Goal: Task Accomplishment & Management: Manage account settings

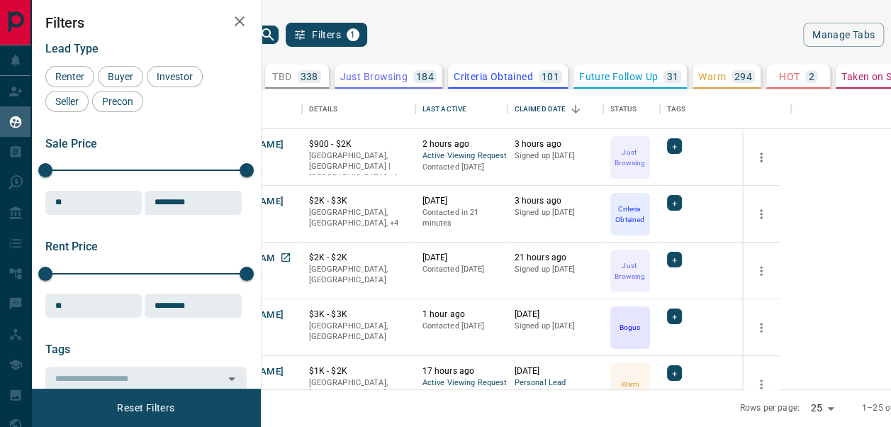
scroll to position [289, 601]
click at [284, 262] on button "[PERSON_NAME]" at bounding box center [247, 258] width 74 height 13
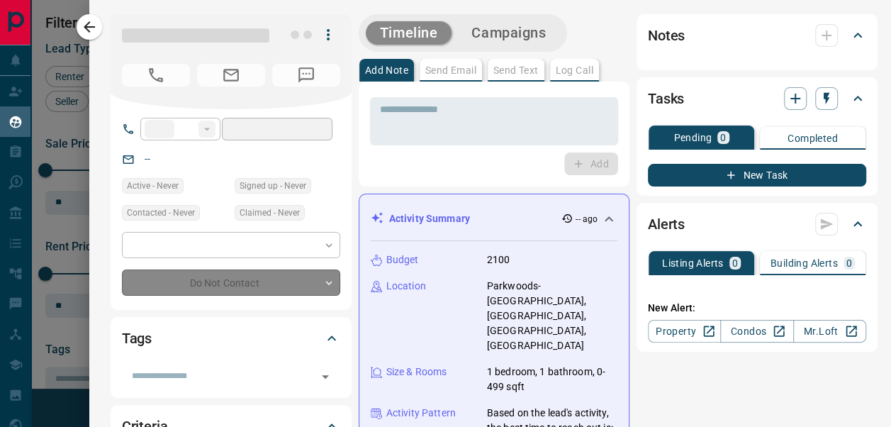
type input "**"
type input "**********"
type input "*"
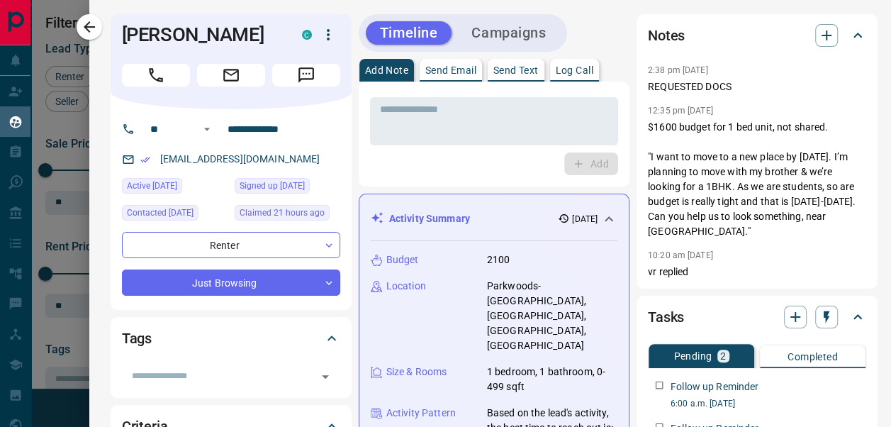
drag, startPoint x: 326, startPoint y: 166, endPoint x: 138, endPoint y: 172, distance: 188.0
click at [138, 172] on div "**********" at bounding box center [231, 209] width 241 height 201
copy link "[EMAIL_ADDRESS][DOMAIN_NAME]"
click at [821, 36] on icon "button" at bounding box center [826, 35] width 17 height 17
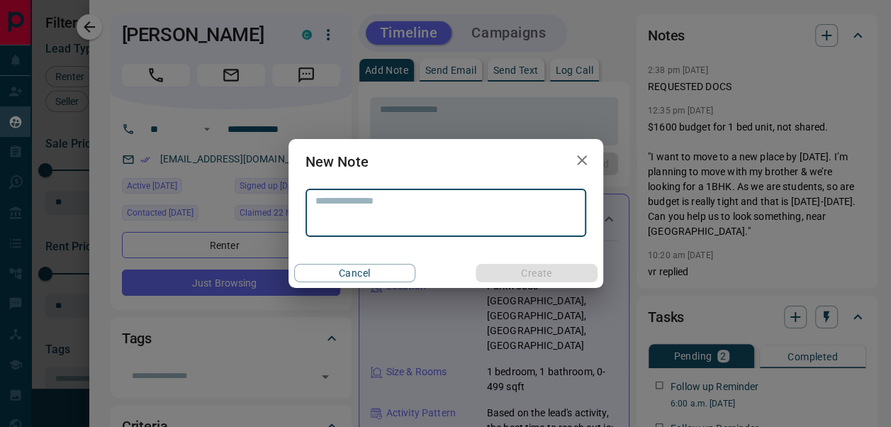
click at [504, 214] on textarea at bounding box center [446, 213] width 261 height 36
type textarea "**********"
click at [593, 271] on button "Create" at bounding box center [536, 273] width 121 height 18
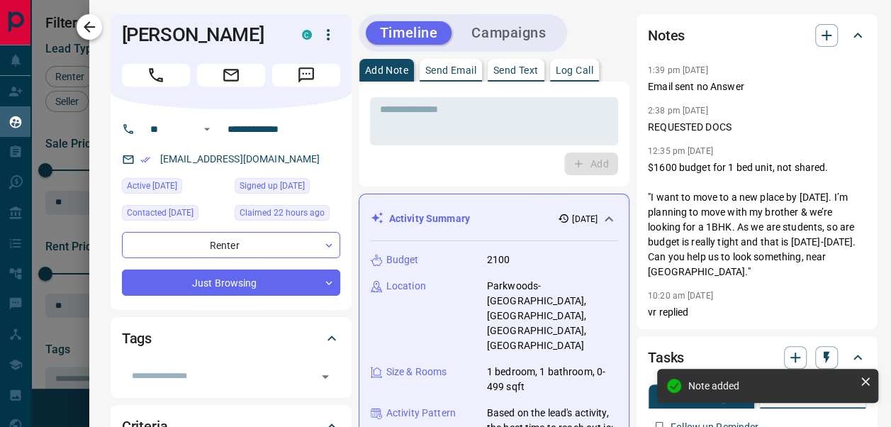
click at [99, 28] on button "button" at bounding box center [90, 27] width 26 height 26
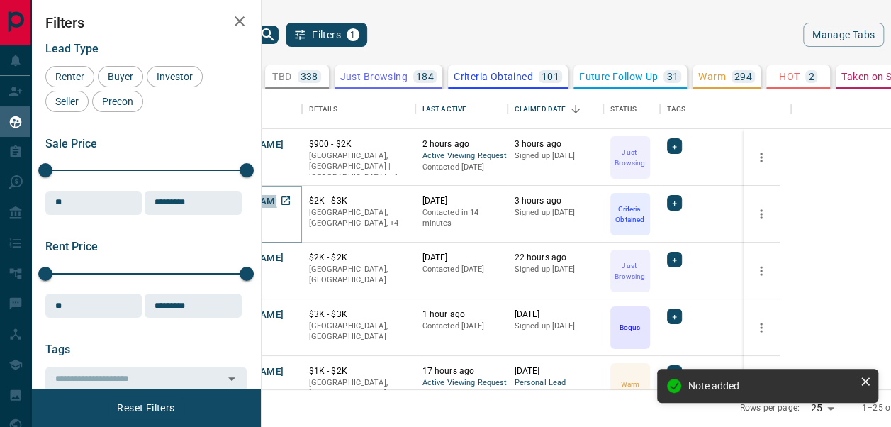
click at [284, 198] on button "[PERSON_NAME]" at bounding box center [247, 201] width 74 height 13
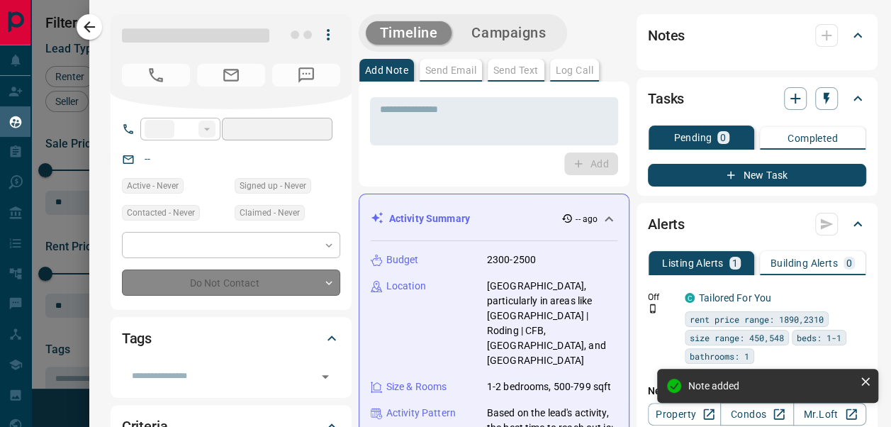
type input "**"
type input "**********"
type input "*"
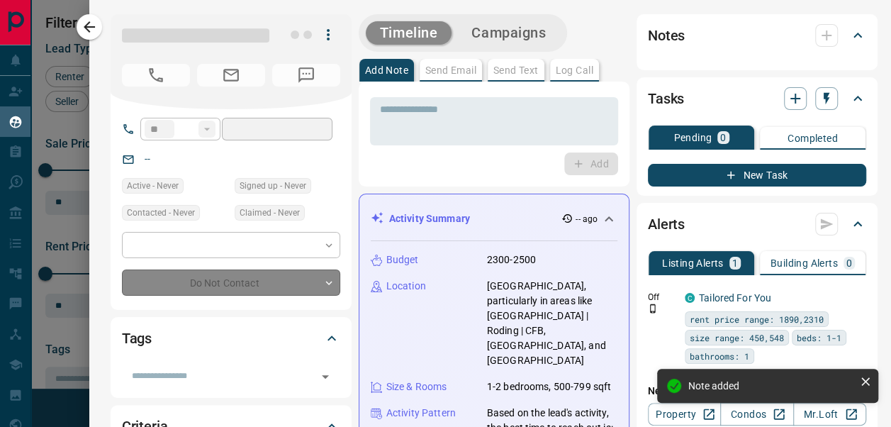
type input "**********"
type input "*********"
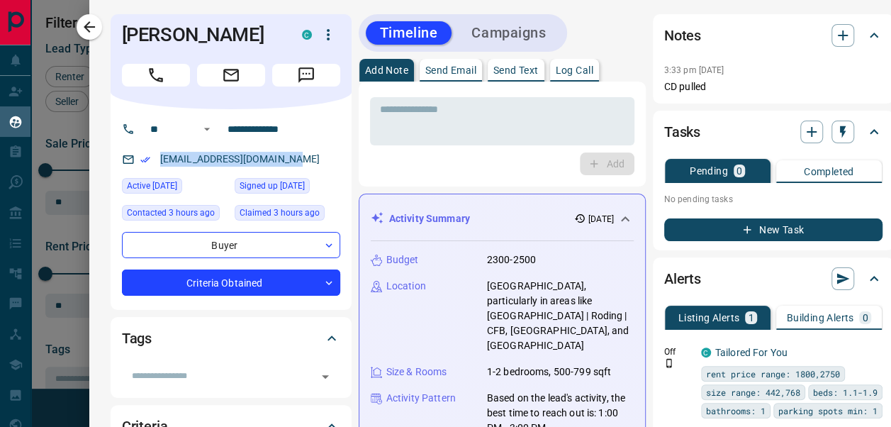
drag, startPoint x: 289, startPoint y: 155, endPoint x: 149, endPoint y: 158, distance: 139.7
click at [149, 158] on div "[EMAIL_ADDRESS][DOMAIN_NAME]" at bounding box center [231, 159] width 218 height 23
copy link "[EMAIL_ADDRESS][DOMAIN_NAME]"
drag, startPoint x: 187, startPoint y: 32, endPoint x: 112, endPoint y: 37, distance: 75.3
click at [122, 37] on h1 "[PERSON_NAME]" at bounding box center [201, 34] width 159 height 23
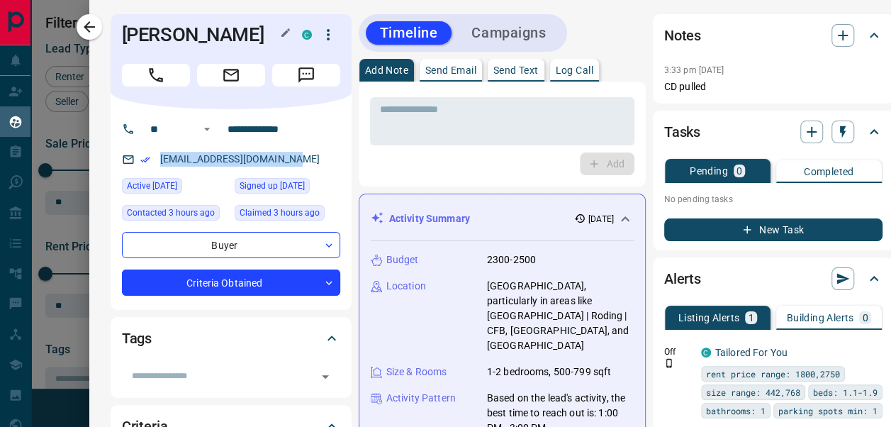
copy h1 "[PERSON_NAME]"
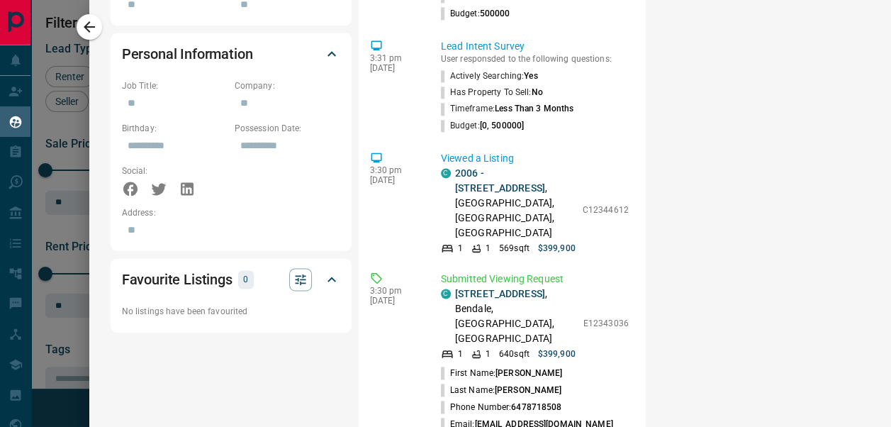
scroll to position [521, 0]
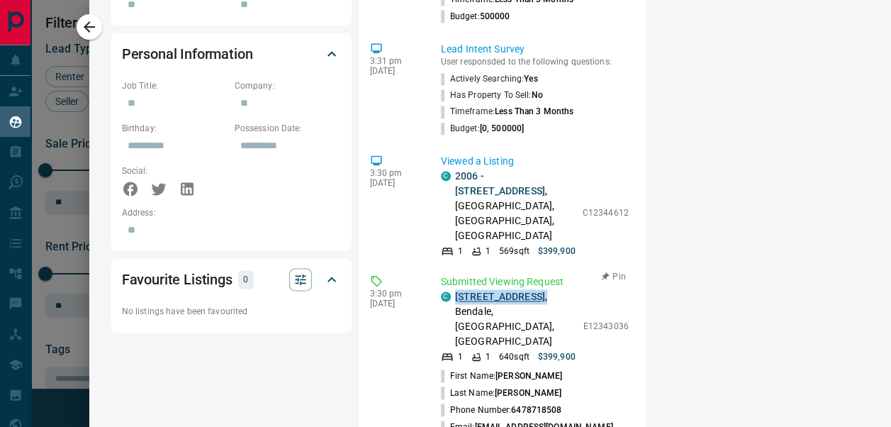
drag, startPoint x: 469, startPoint y: 279, endPoint x: 445, endPoint y: 258, distance: 32.7
click at [455, 289] on p "[STREET_ADDRESS]" at bounding box center [515, 319] width 121 height 60
click at [455, 291] on link "[STREET_ADDRESS]" at bounding box center [500, 296] width 90 height 11
copy p "[STREET_ADDRESS] ,"
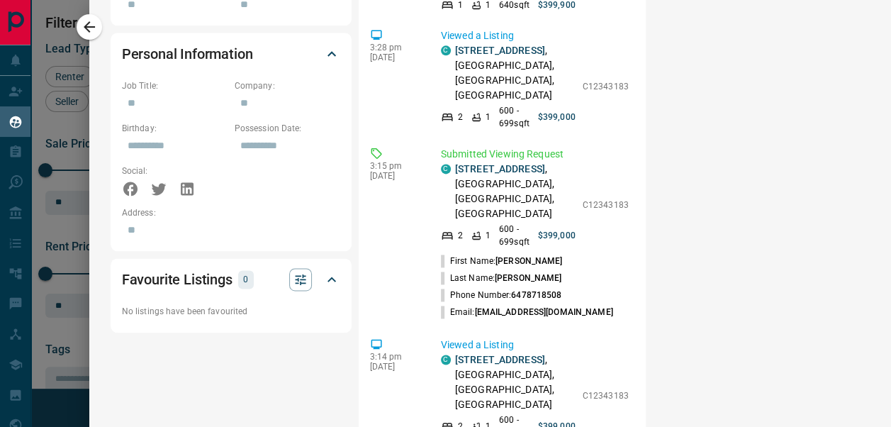
scroll to position [1051, 0]
drag, startPoint x: 501, startPoint y: 172, endPoint x: 446, endPoint y: 159, distance: 56.2
click at [455, 161] on p "[STREET_ADDRESS]" at bounding box center [515, 191] width 121 height 60
copy p "[STREET_ADDRESS] ,"
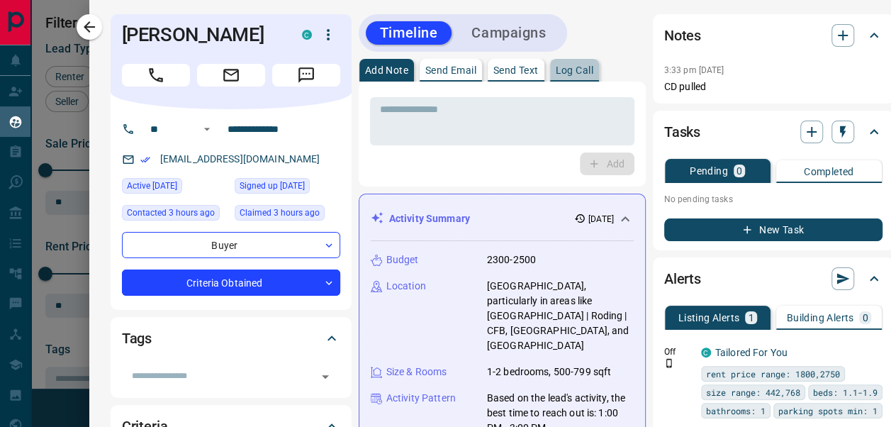
click at [574, 65] on p "Log Call" at bounding box center [575, 70] width 38 height 10
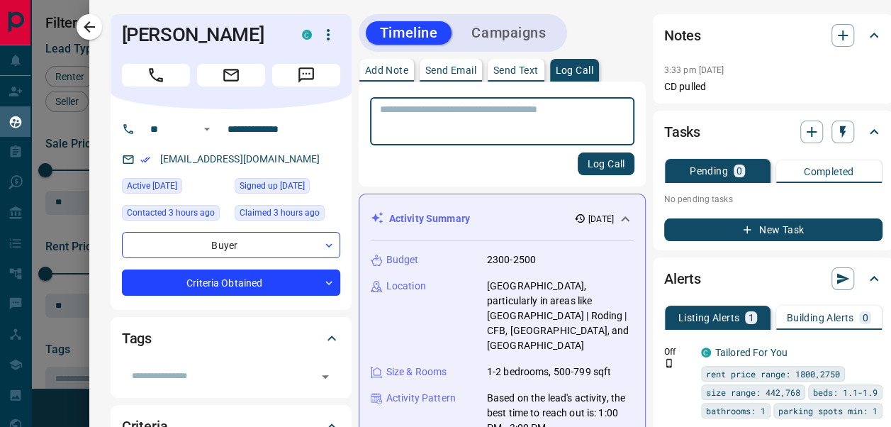
click at [535, 116] on textarea at bounding box center [502, 122] width 245 height 36
type textarea "**********"
click at [608, 177] on div "**********" at bounding box center [502, 134] width 287 height 105
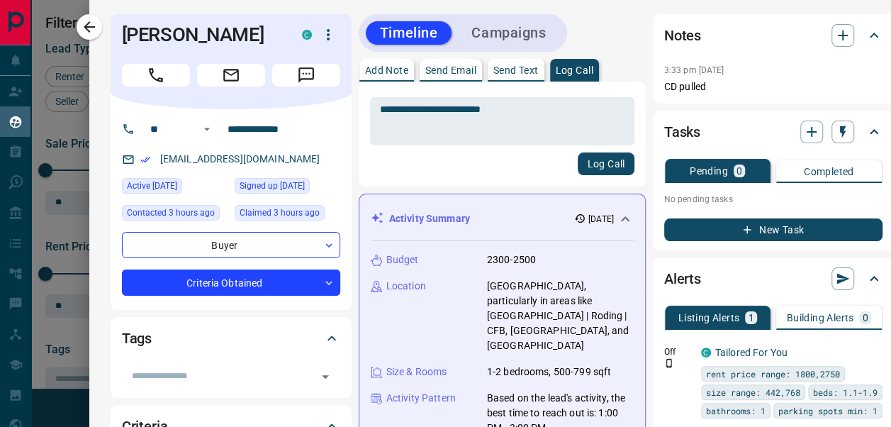
click at [604, 169] on button "Log Call" at bounding box center [606, 163] width 56 height 23
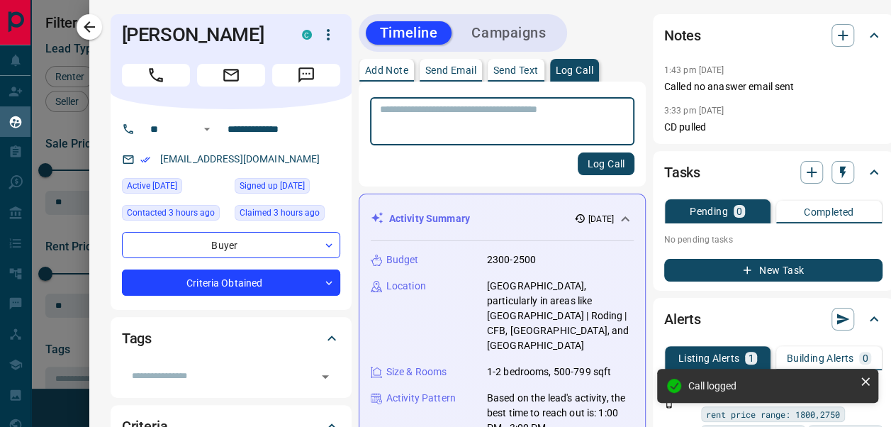
scroll to position [1201, 0]
click at [828, 70] on button "Pin" at bounding box center [842, 70] width 41 height 13
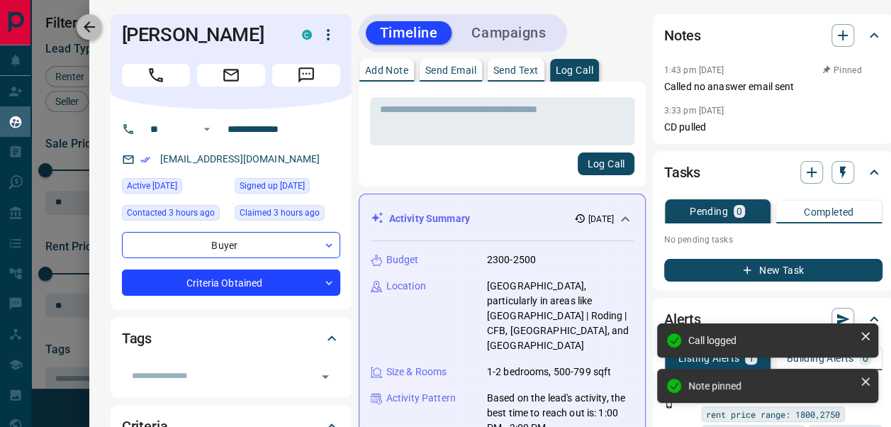
click at [87, 32] on icon "button" at bounding box center [89, 26] width 17 height 17
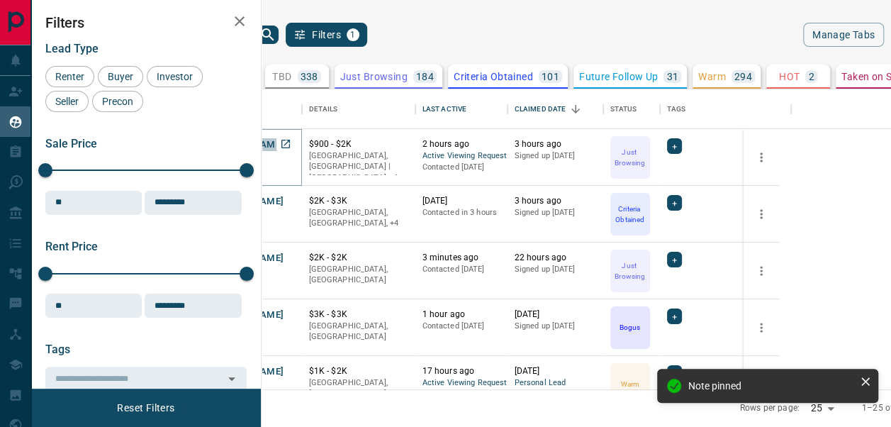
click at [284, 138] on button "[PERSON_NAME]" at bounding box center [247, 144] width 74 height 13
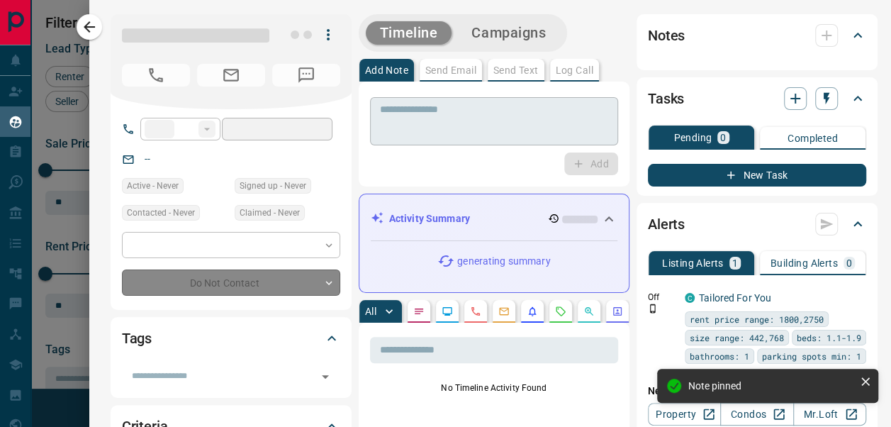
type input "**"
type input "**********"
type input "*"
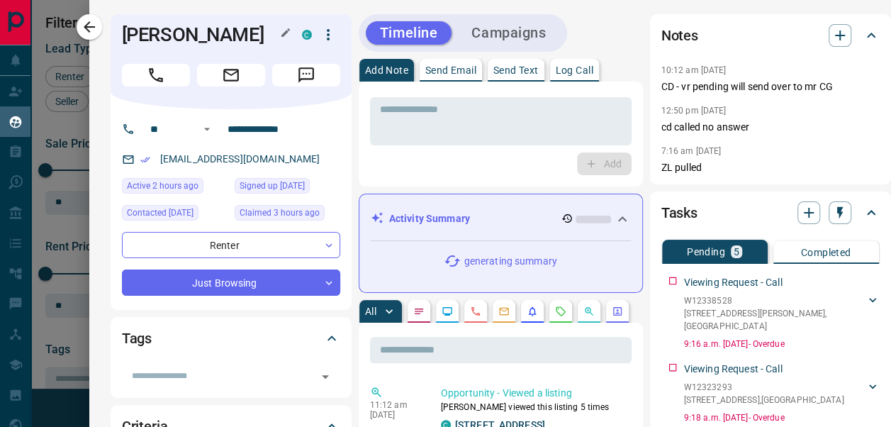
drag, startPoint x: 268, startPoint y: 40, endPoint x: 244, endPoint y: 37, distance: 24.4
click at [244, 37] on div "[PERSON_NAME]" at bounding box center [208, 34] width 173 height 23
drag, startPoint x: 106, startPoint y: 35, endPoint x: 265, endPoint y: 40, distance: 159.6
click at [265, 40] on div "[PERSON_NAME] C" at bounding box center [231, 61] width 241 height 95
copy h1 "[PERSON_NAME]"
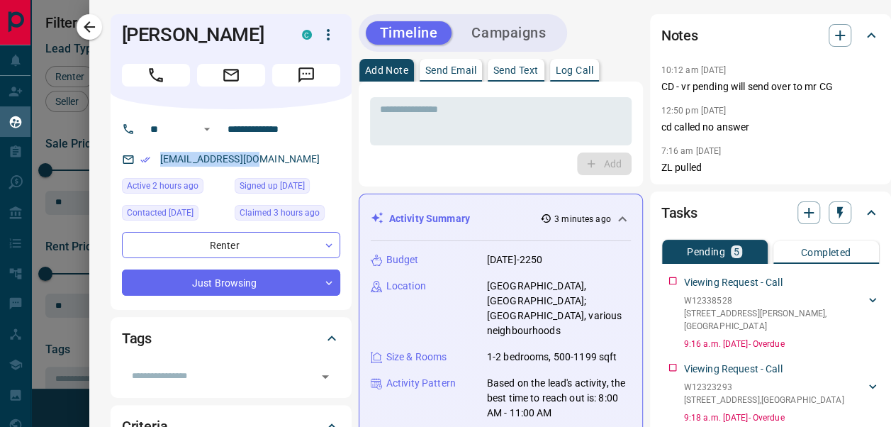
drag, startPoint x: 259, startPoint y: 162, endPoint x: 142, endPoint y: 160, distance: 117.0
click at [142, 160] on div "[EMAIL_ADDRESS][DOMAIN_NAME]" at bounding box center [231, 159] width 218 height 23
copy link "[EMAIL_ADDRESS][DOMAIN_NAME]"
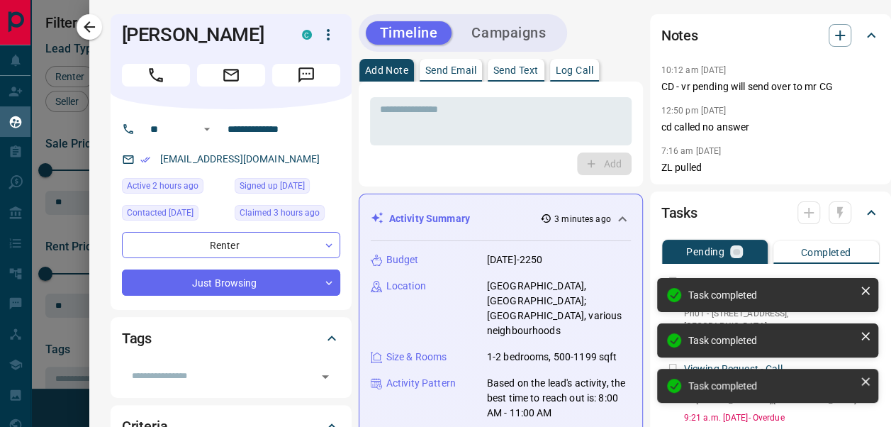
click at [655, 277] on body "Lead Transfers Claim Leads My Leads Tasks Opportunities Deals Campaigns Automat…" at bounding box center [445, 213] width 891 height 426
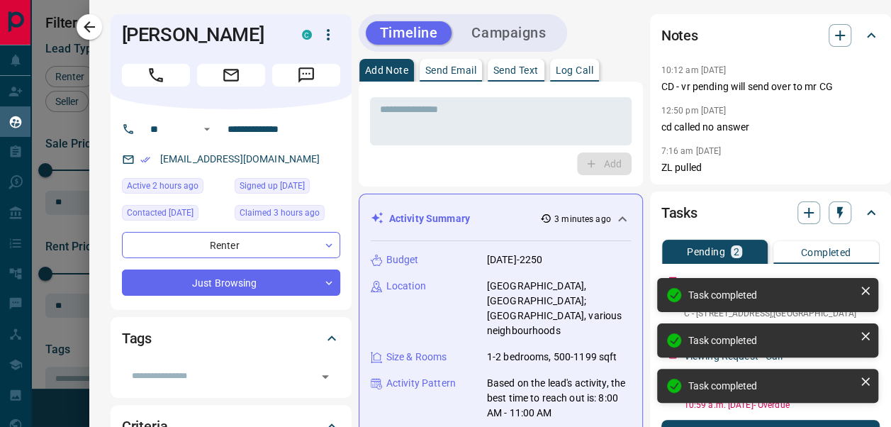
click at [655, 277] on div "Task completed Task completed Task completed" at bounding box center [768, 346] width 227 height 142
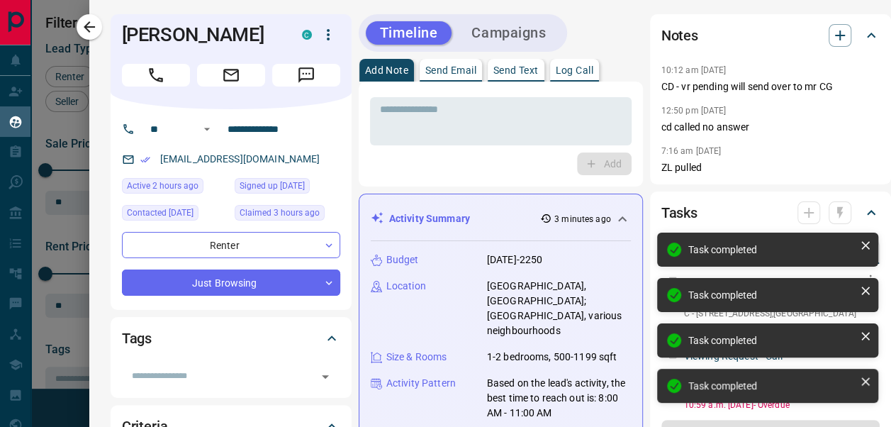
click at [662, 282] on div "Viewing Request - Call W12014019 C - [STREET_ADDRESS][PERSON_NAME] 9789309116 […" at bounding box center [771, 303] width 218 height 68
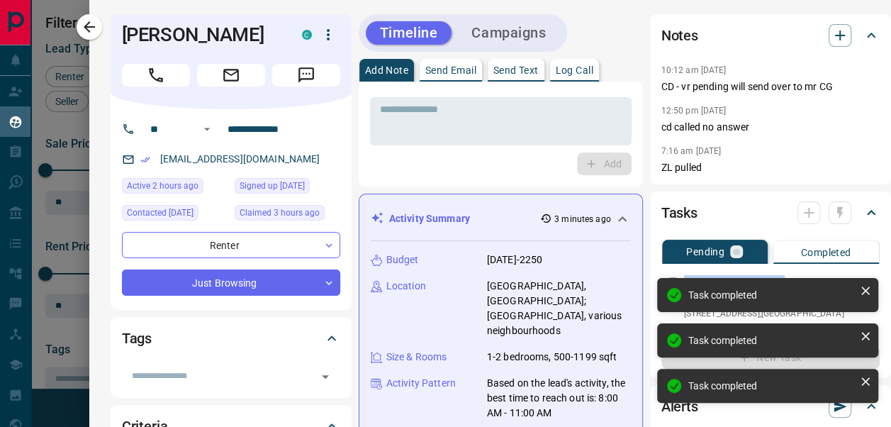
click at [662, 282] on div "Viewing Request - Call C12348162 601 - [STREET_ADDRESS][PERSON_NAME] 9789309116…" at bounding box center [771, 303] width 218 height 68
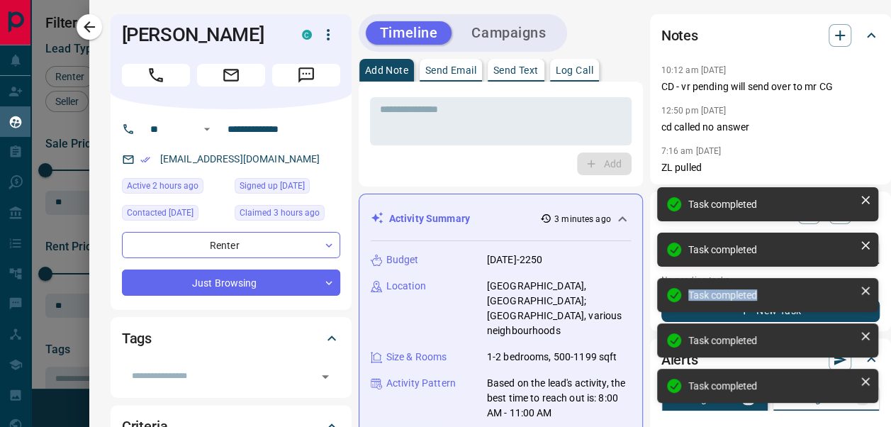
click at [653, 282] on body "Lead Transfers Claim Leads My Leads Tasks Opportunities Deals Campaigns Automat…" at bounding box center [445, 213] width 891 height 426
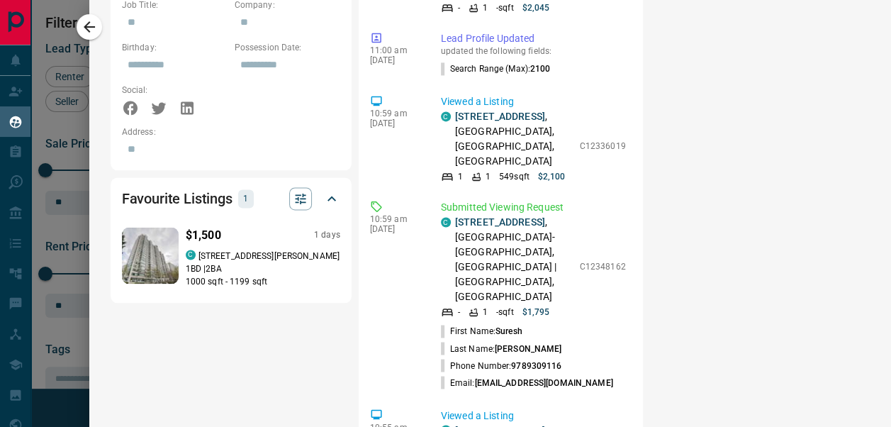
scroll to position [578, 0]
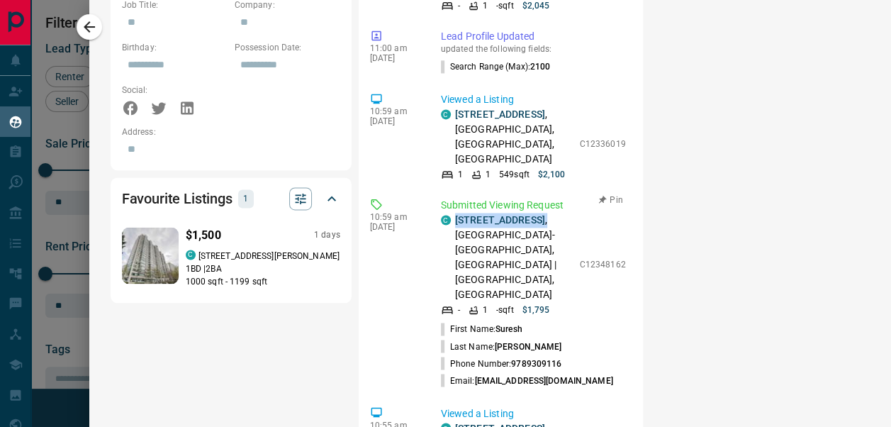
drag, startPoint x: 475, startPoint y: 298, endPoint x: 443, endPoint y: 279, distance: 37.5
click at [443, 279] on div "C 601 - [STREET_ADDRESS] | [GEOGRAPHIC_DATA], [GEOGRAPHIC_DATA]" at bounding box center [507, 257] width 132 height 89
copy p "[STREET_ADDRESS] ,"
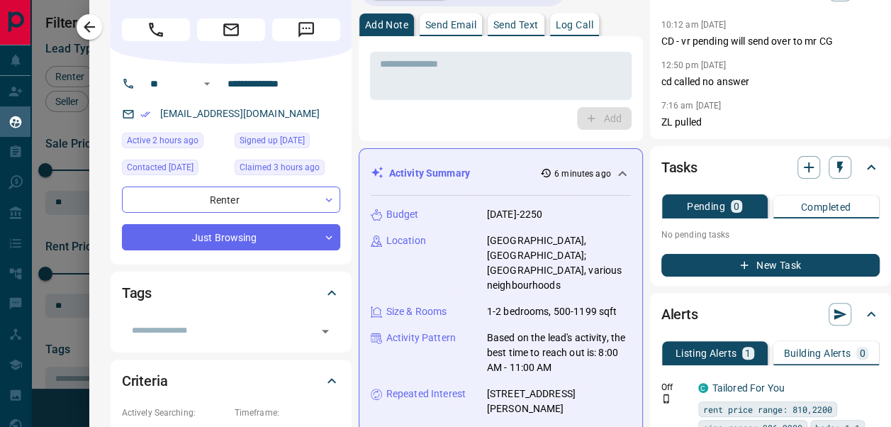
scroll to position [0, 0]
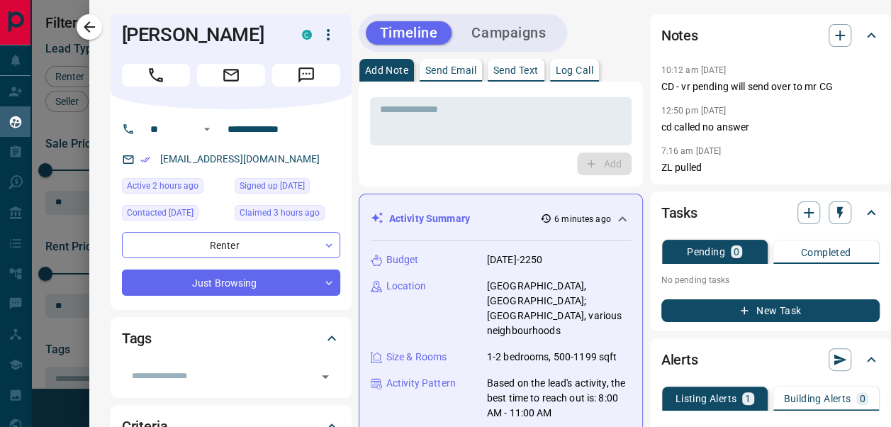
click at [77, 35] on div at bounding box center [445, 213] width 891 height 427
click at [88, 30] on div at bounding box center [445, 213] width 891 height 427
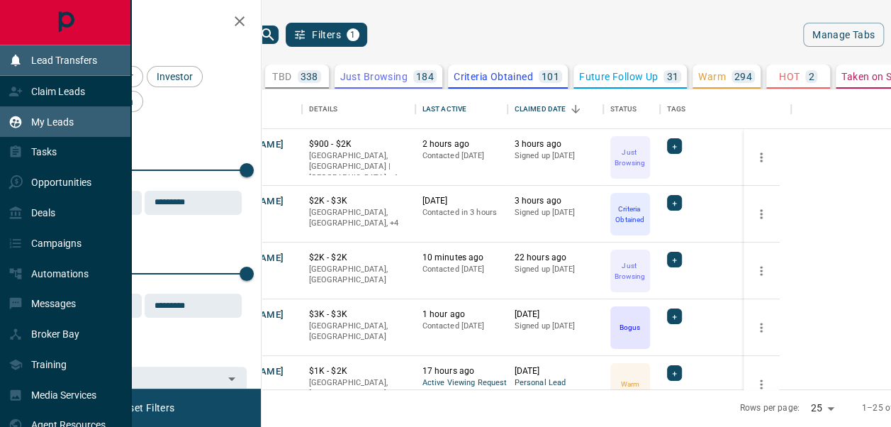
click at [82, 62] on p "Lead Transfers" at bounding box center [64, 60] width 66 height 11
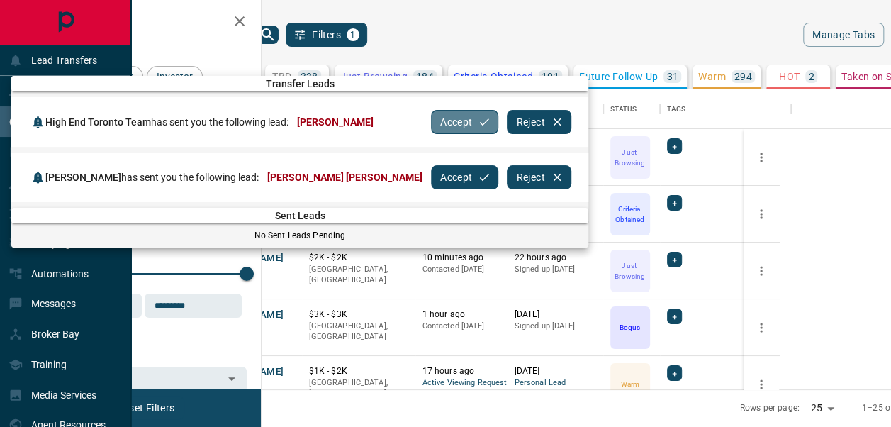
click at [438, 115] on button "Accept" at bounding box center [464, 122] width 67 height 24
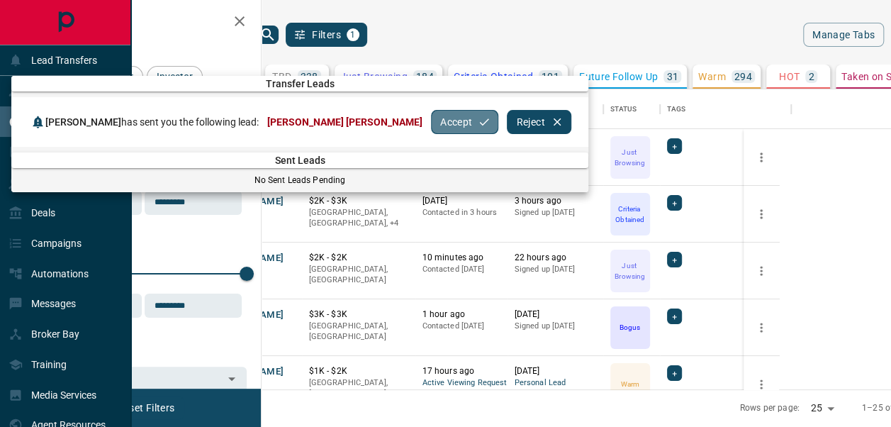
click at [431, 114] on button "Accept" at bounding box center [464, 122] width 67 height 24
